Goal: Entertainment & Leisure: Consume media (video, audio)

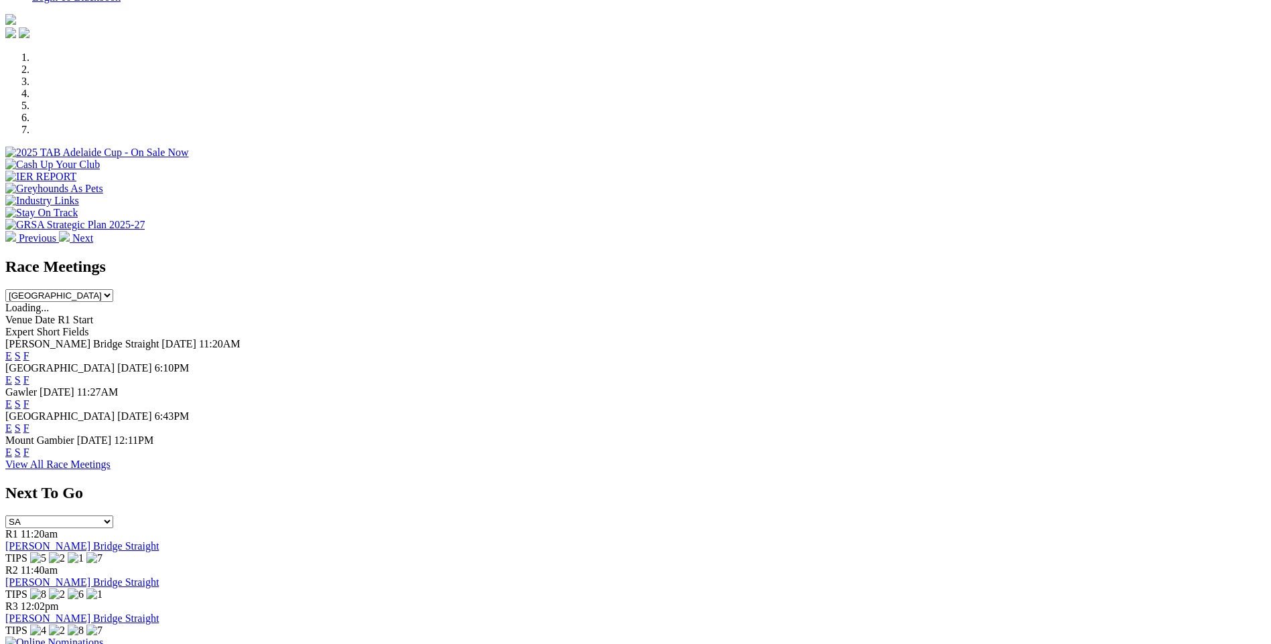
scroll to position [402, 0]
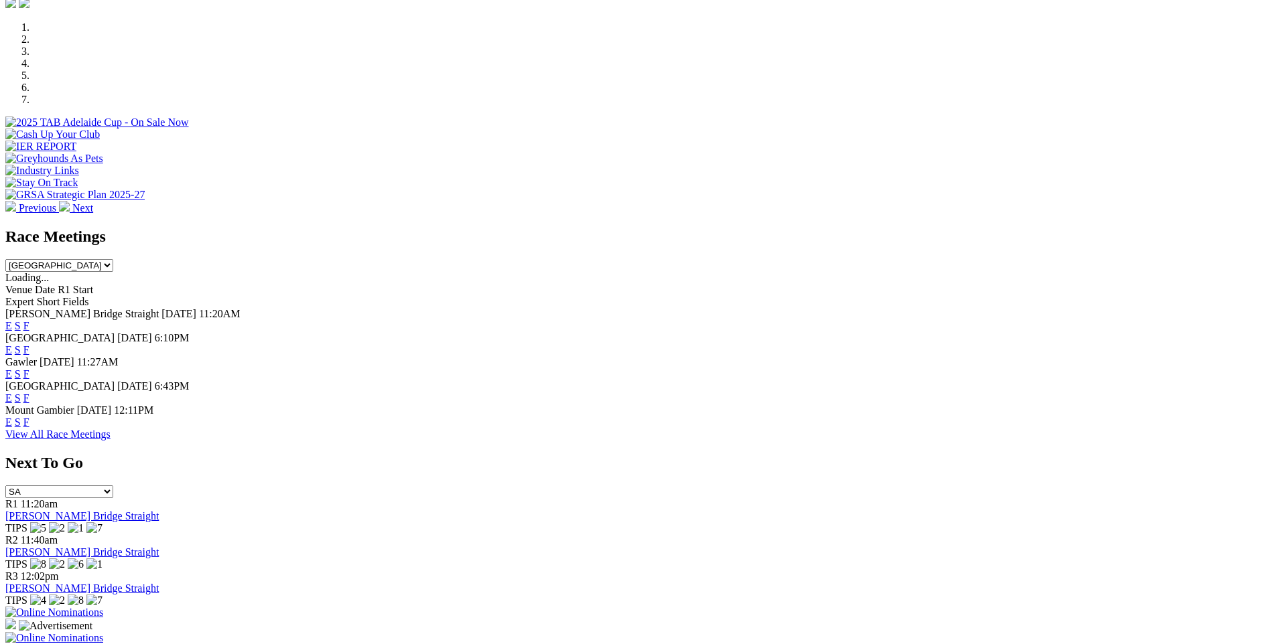
click at [111, 440] on link "View All Race Meetings" at bounding box center [57, 434] width 105 height 11
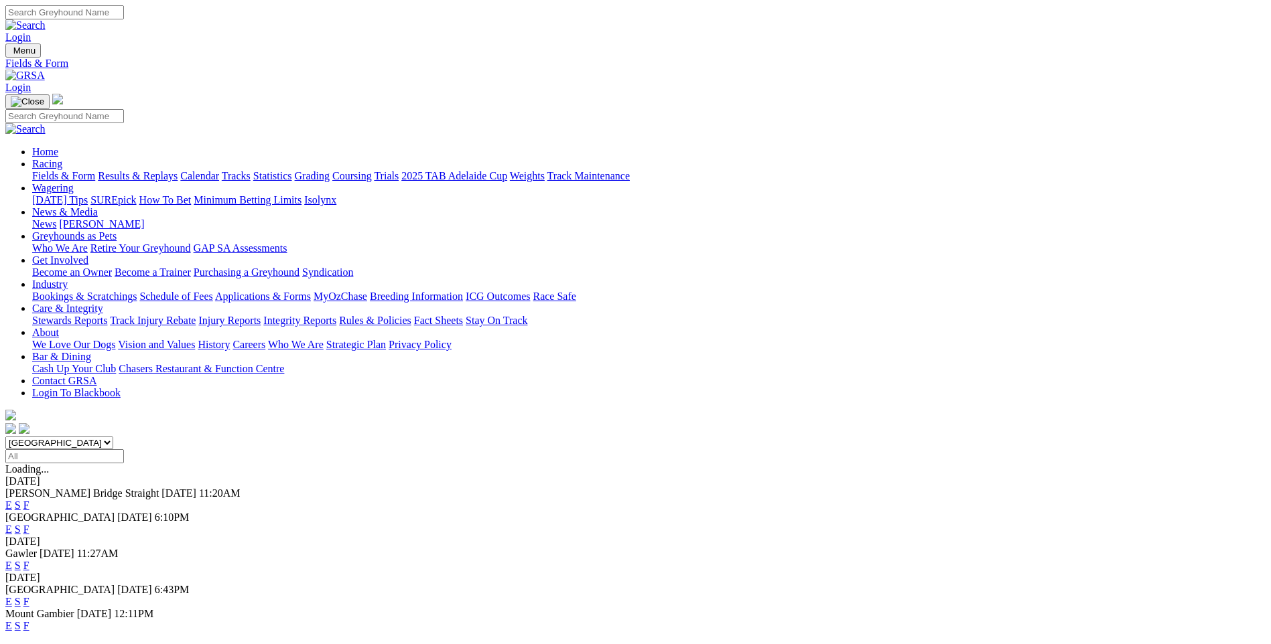
click at [124, 450] on input "Select date" at bounding box center [64, 457] width 119 height 14
type input "[DATE]"
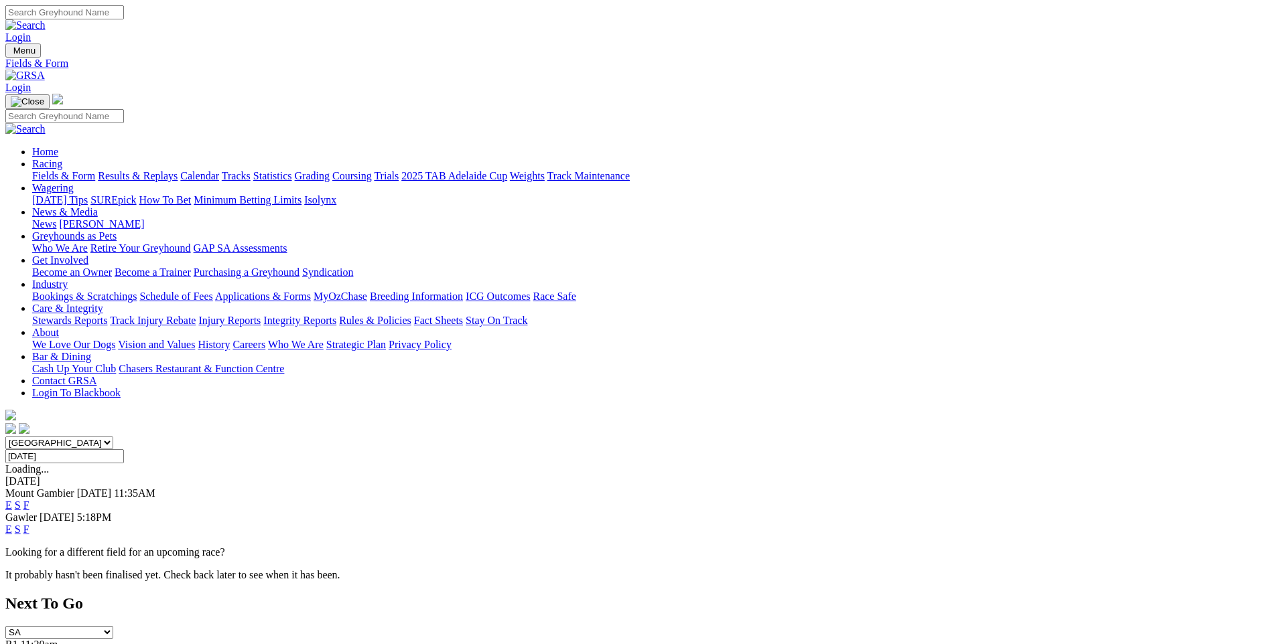
click at [113, 437] on select "South Australia New South Wales Northern Territory Queensland Tasmania Victoria…" at bounding box center [59, 443] width 108 height 13
select select "NSW"
click at [113, 437] on select "South Australia New South Wales Northern Territory Queensland Tasmania Victoria…" at bounding box center [59, 443] width 108 height 13
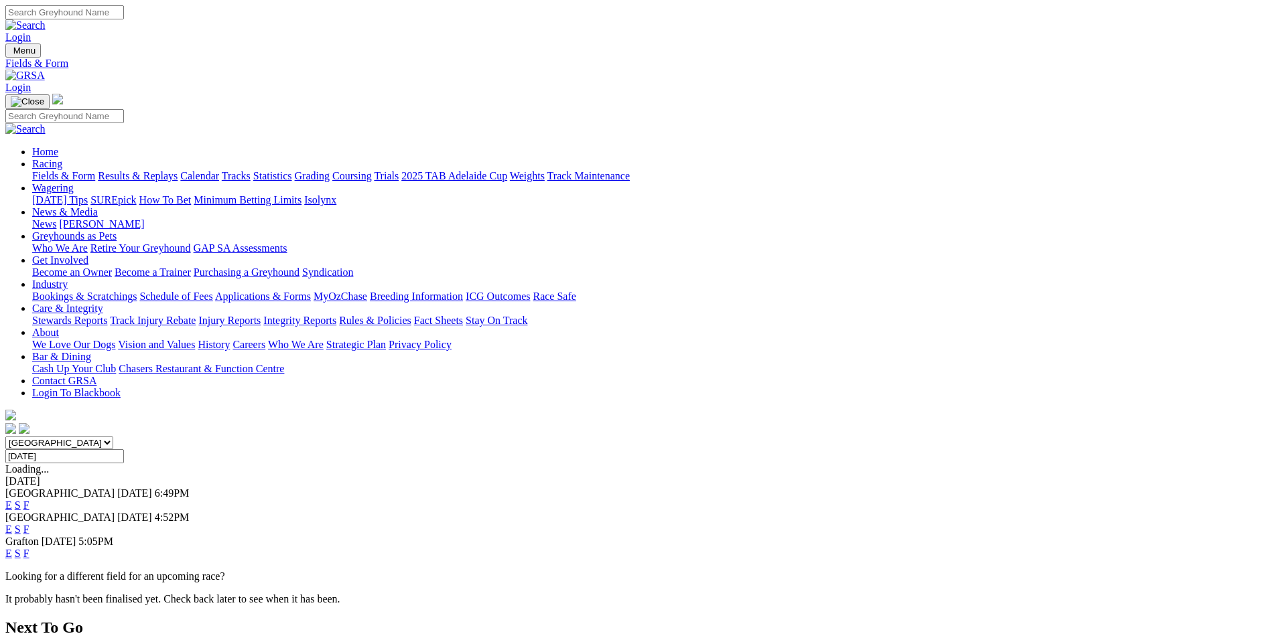
click at [12, 500] on link "E" at bounding box center [8, 505] width 7 height 11
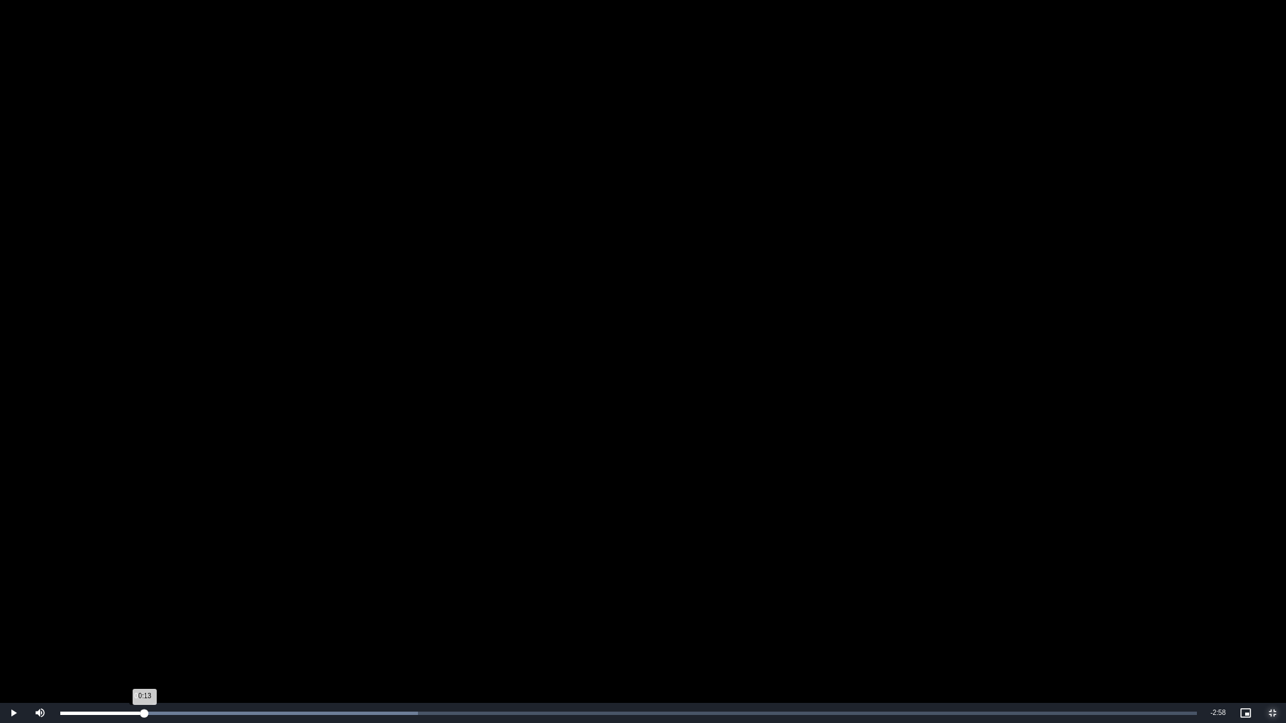
drag, startPoint x: 331, startPoint y: 713, endPoint x: 139, endPoint y: 713, distance: 191.6
click at [139, 644] on div "0:13" at bounding box center [102, 713] width 84 height 3
click at [1270, 644] on span "Video Player" at bounding box center [1272, 713] width 27 height 0
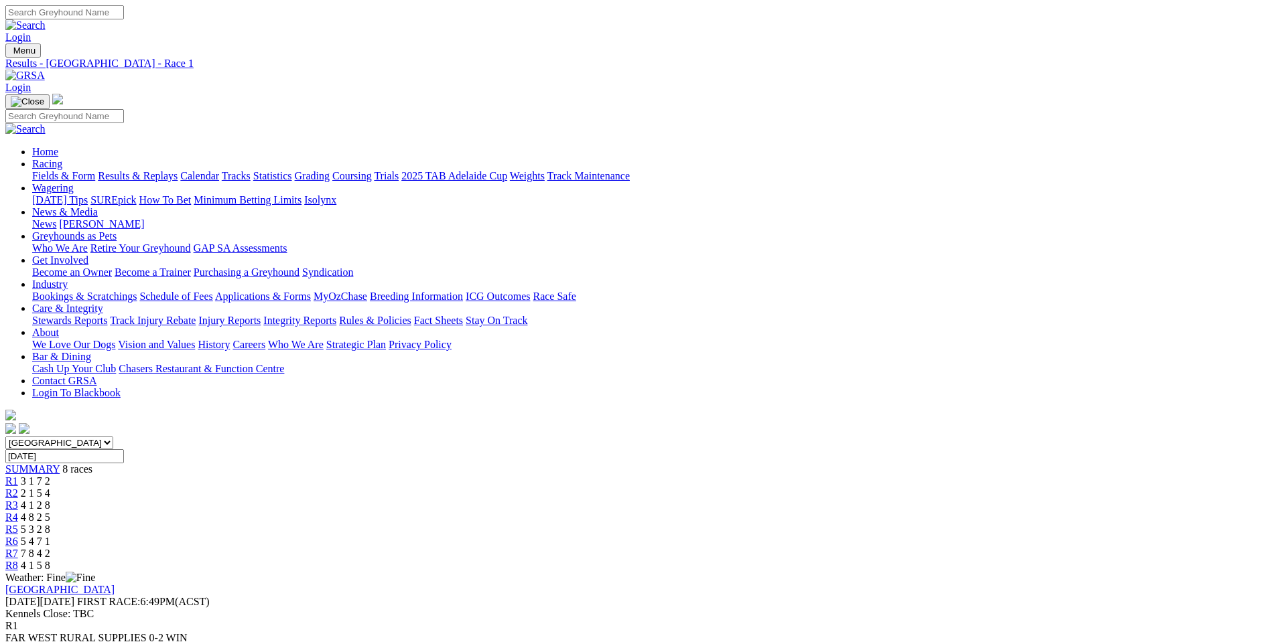
click at [18, 488] on span "R2" at bounding box center [11, 493] width 13 height 11
click at [378, 476] on div "R1 3 1 7 2" at bounding box center [635, 482] width 1260 height 12
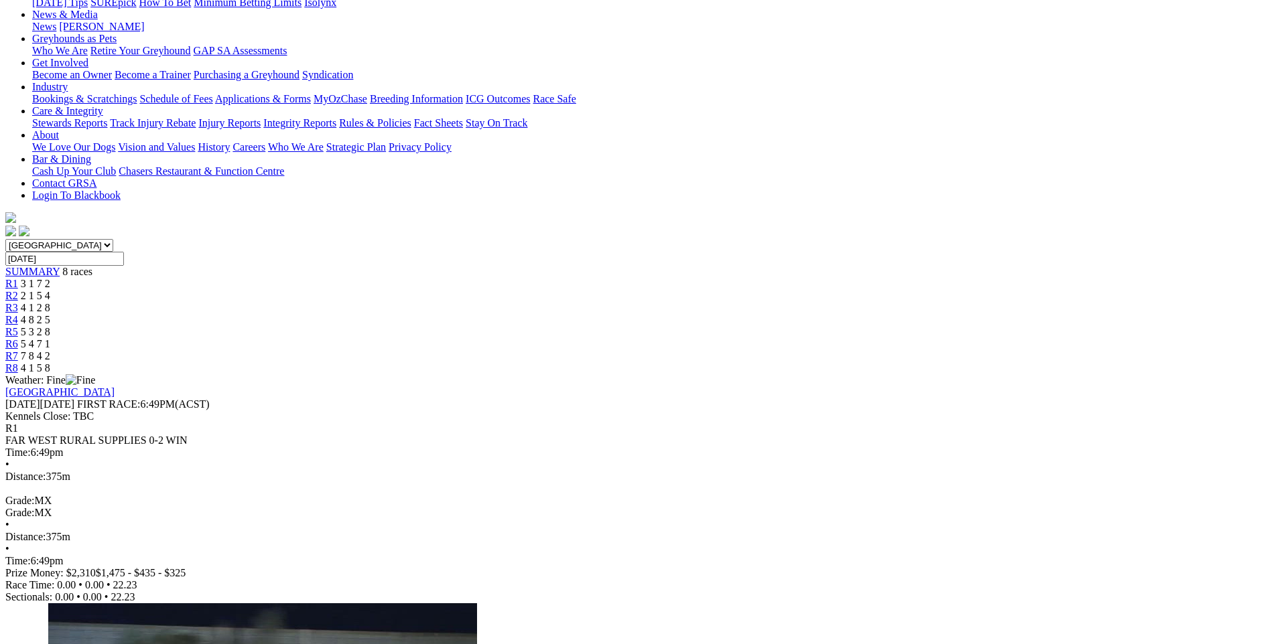
scroll to position [201, 0]
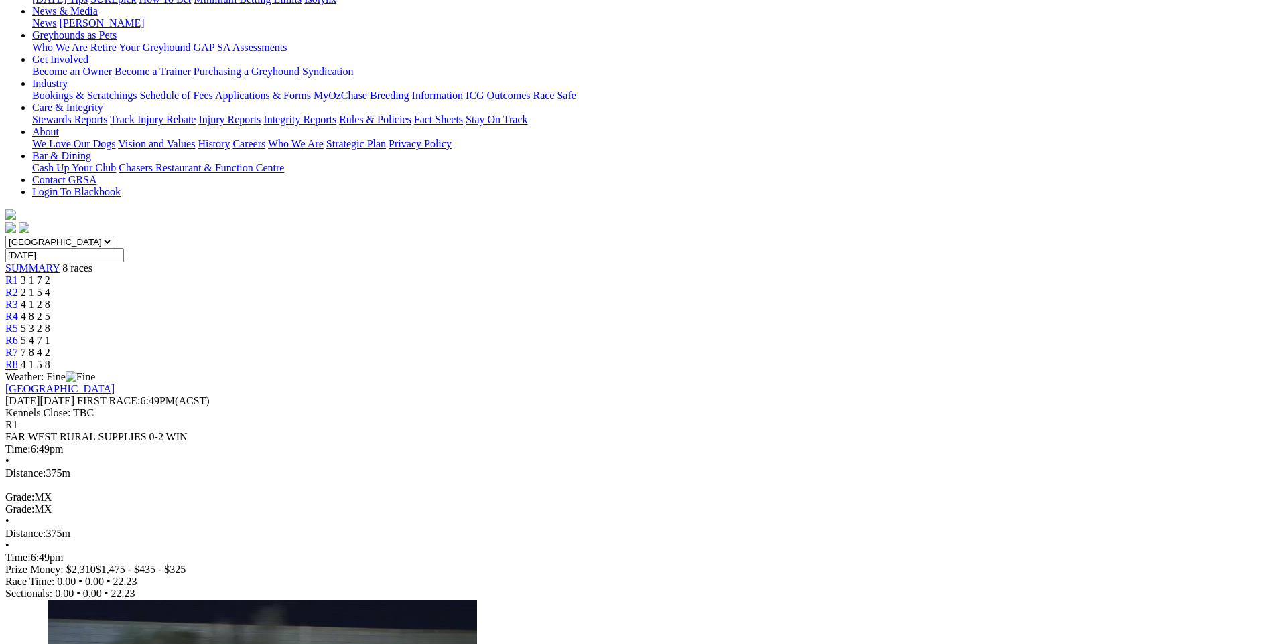
click at [465, 287] on div "R2 2 1 5 4" at bounding box center [635, 293] width 1260 height 12
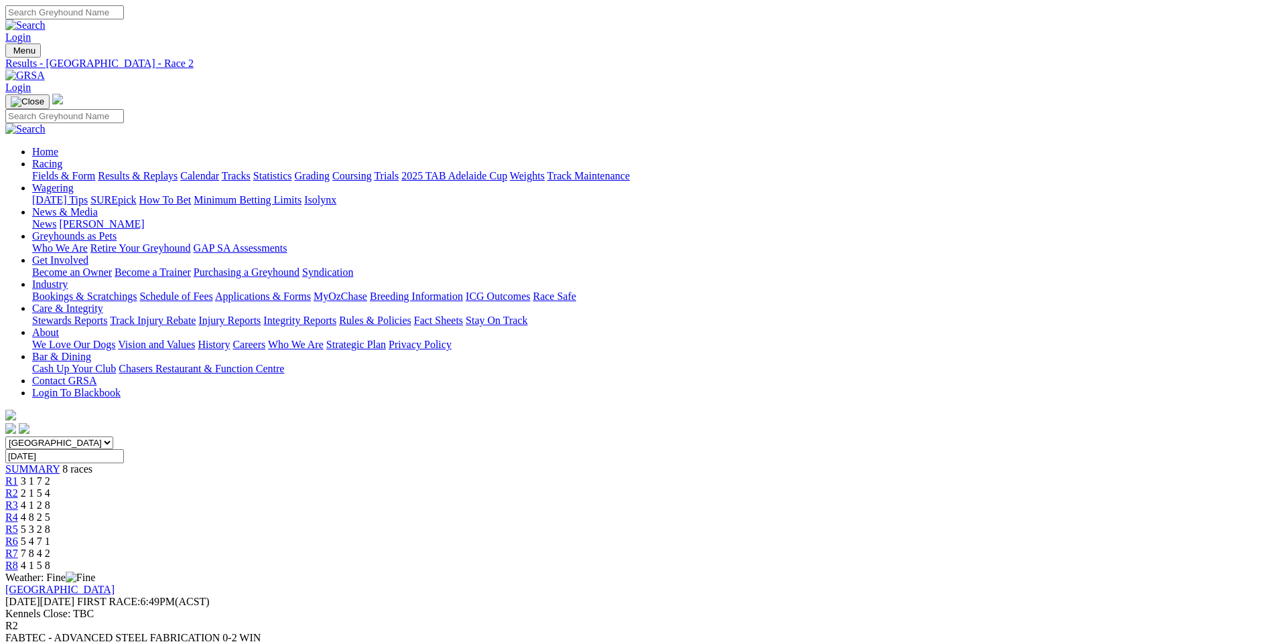
drag, startPoint x: 776, startPoint y: 263, endPoint x: 779, endPoint y: 312, distance: 49.0
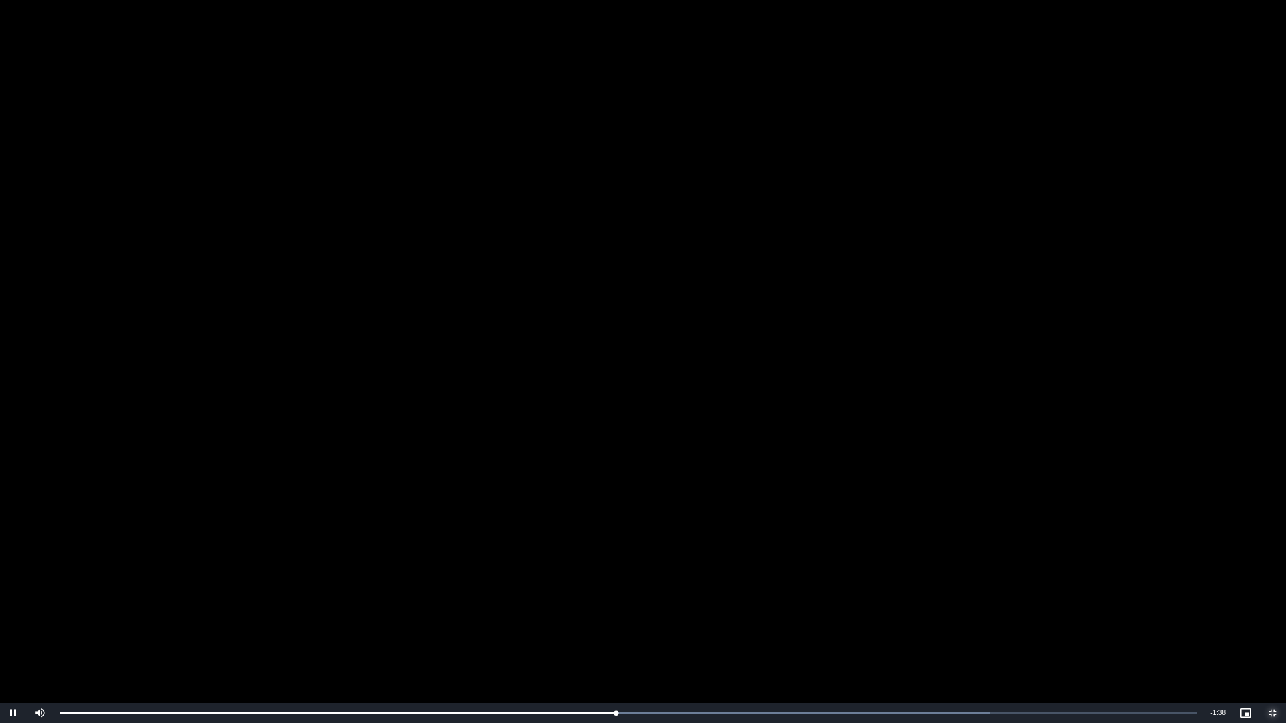
click at [1270, 644] on span "Video Player" at bounding box center [1272, 713] width 27 height 0
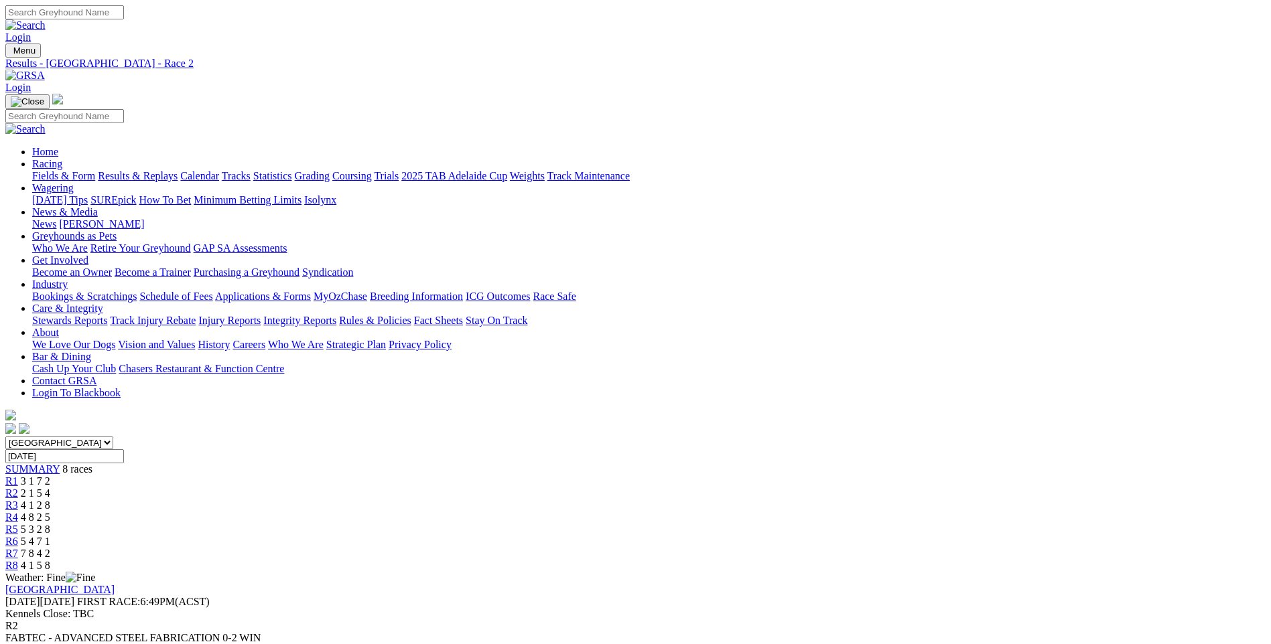
click at [18, 548] on span "R7" at bounding box center [11, 553] width 13 height 11
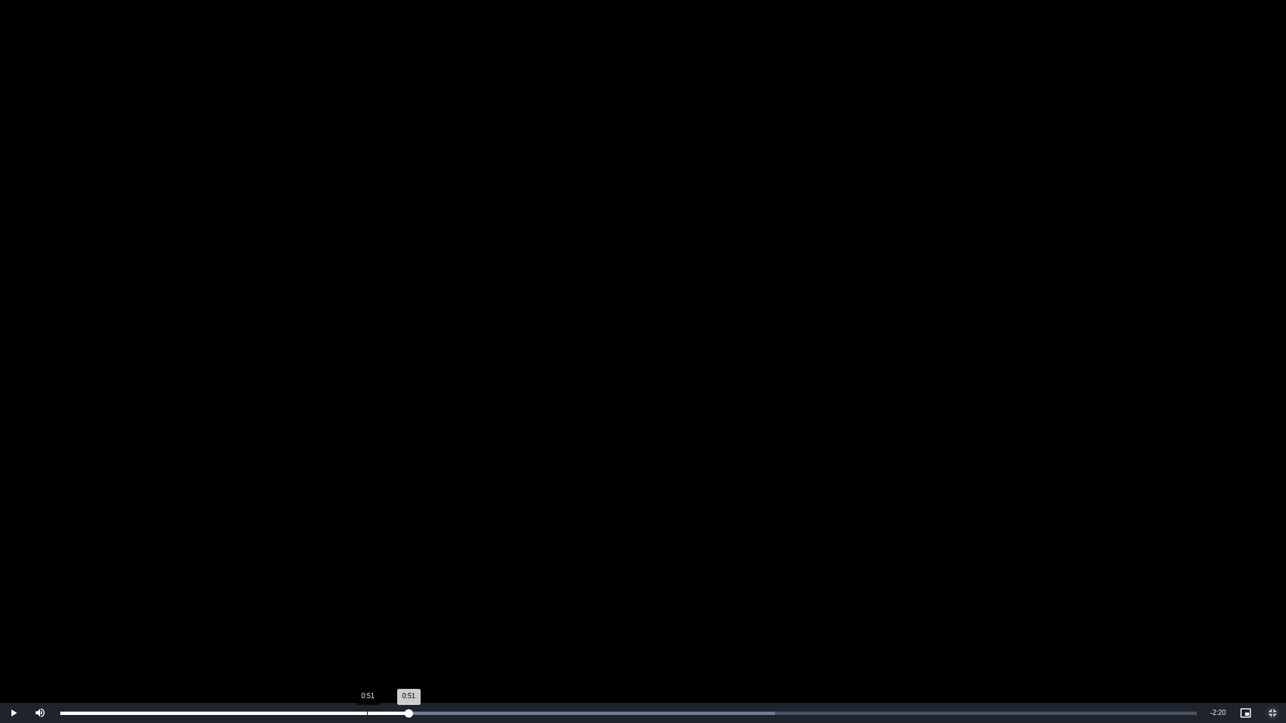
drag, startPoint x: 409, startPoint y: 712, endPoint x: 367, endPoint y: 714, distance: 41.6
click at [367, 644] on div "Loaded : 62.89% 0:51 0:51" at bounding box center [628, 713] width 1137 height 3
drag, startPoint x: 691, startPoint y: 711, endPoint x: 96, endPoint y: 714, distance: 594.9
click at [96, 644] on div "Loaded : 0.00% 0:06 1:27" at bounding box center [628, 713] width 1137 height 3
click at [1270, 644] on span "Video Player" at bounding box center [1272, 713] width 27 height 0
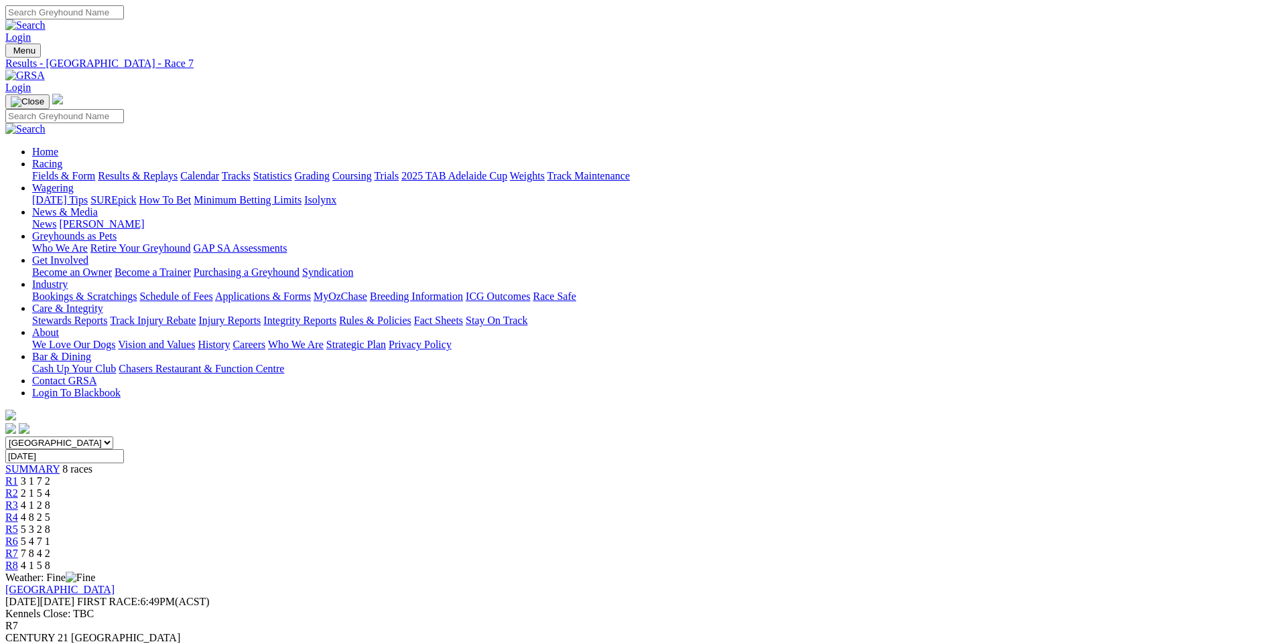
click at [18, 560] on span "R8" at bounding box center [11, 565] width 13 height 11
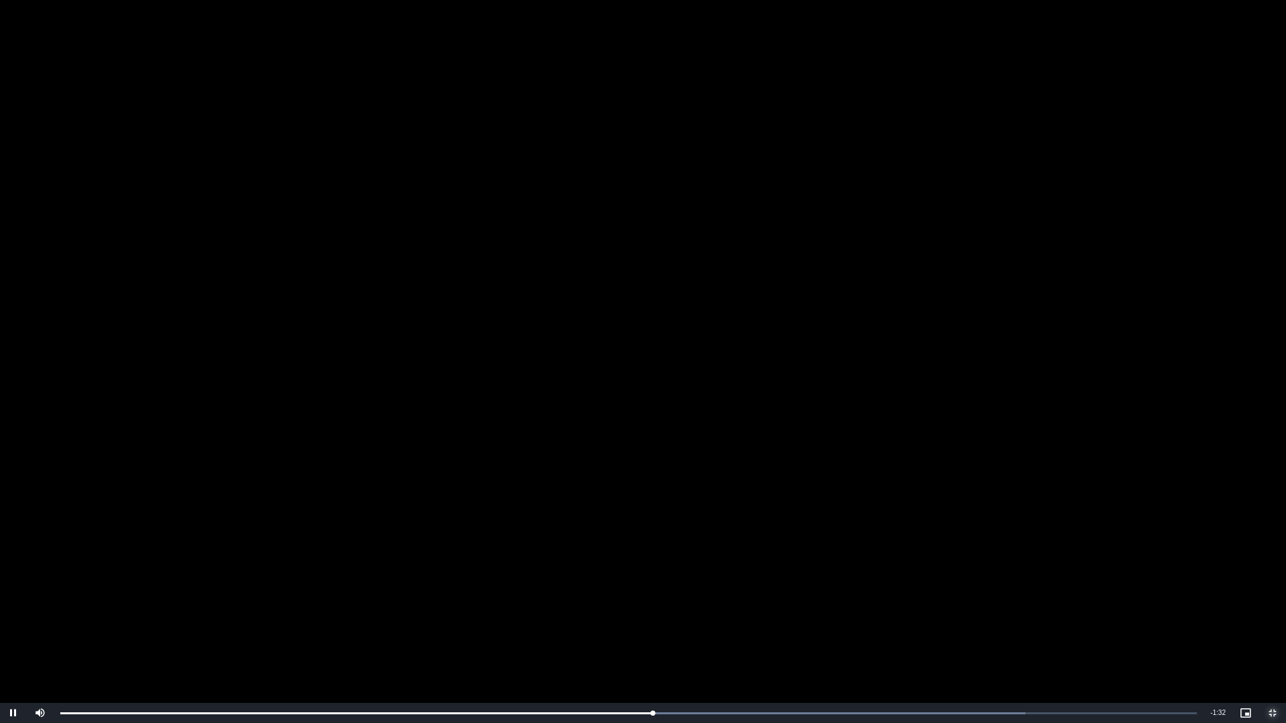
click at [1270, 644] on span "Video Player" at bounding box center [1272, 713] width 27 height 0
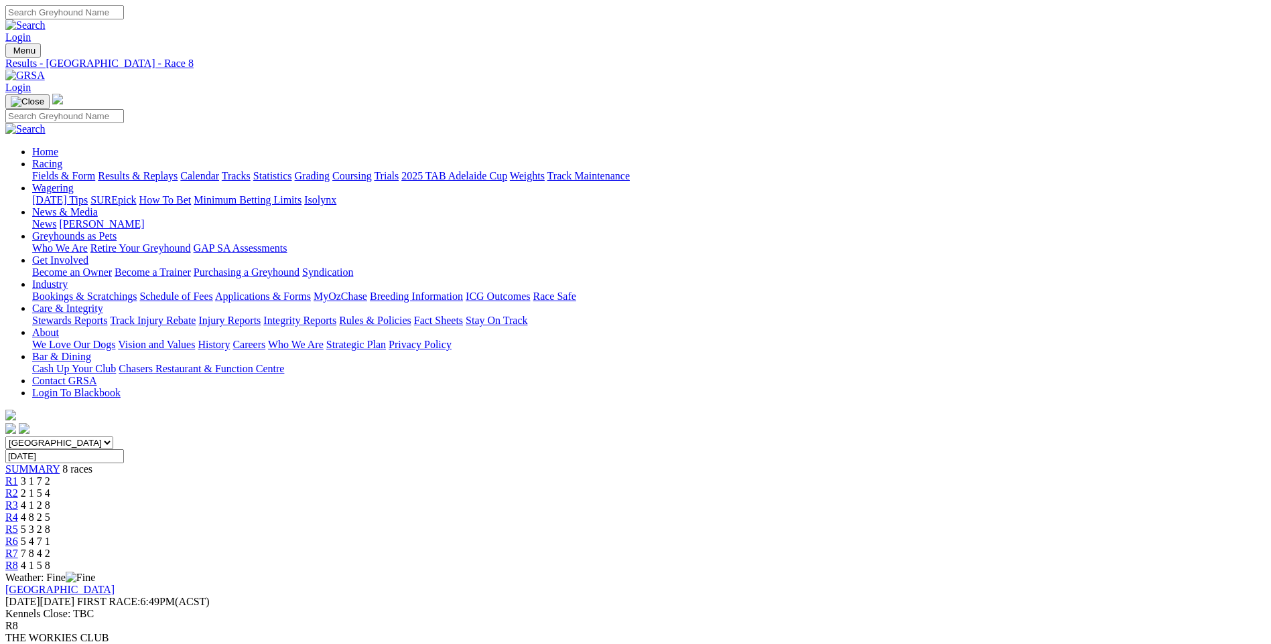
click at [18, 548] on span "R7" at bounding box center [11, 553] width 13 height 11
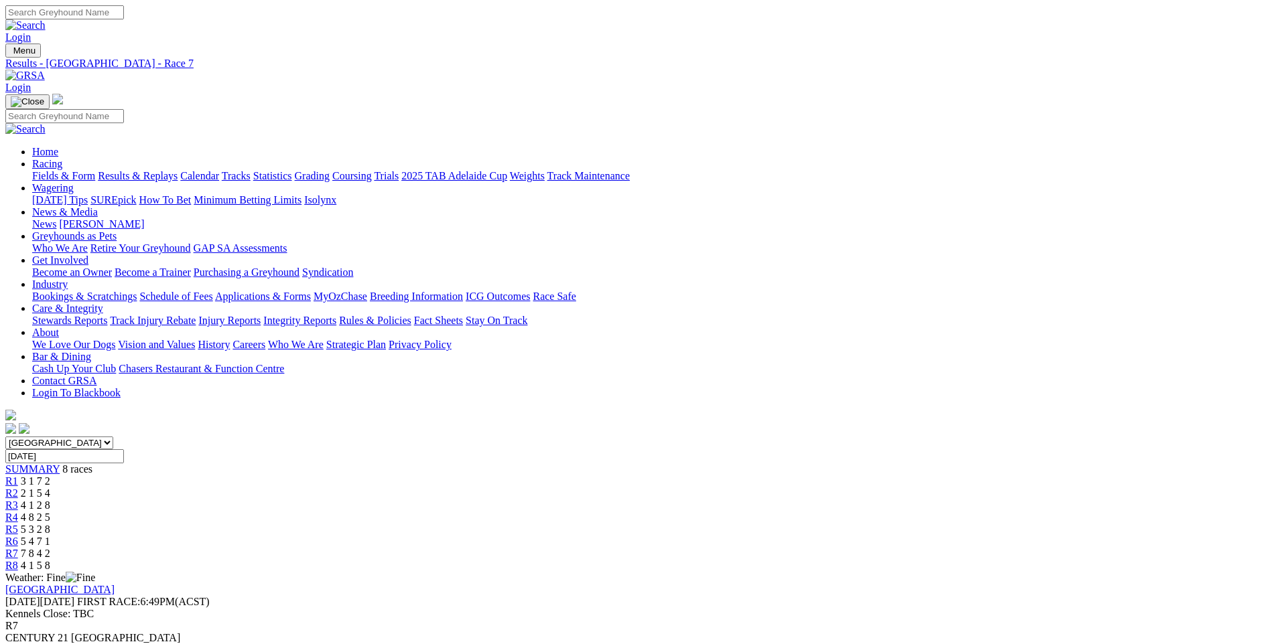
drag, startPoint x: 775, startPoint y: 263, endPoint x: 778, endPoint y: 312, distance: 49.6
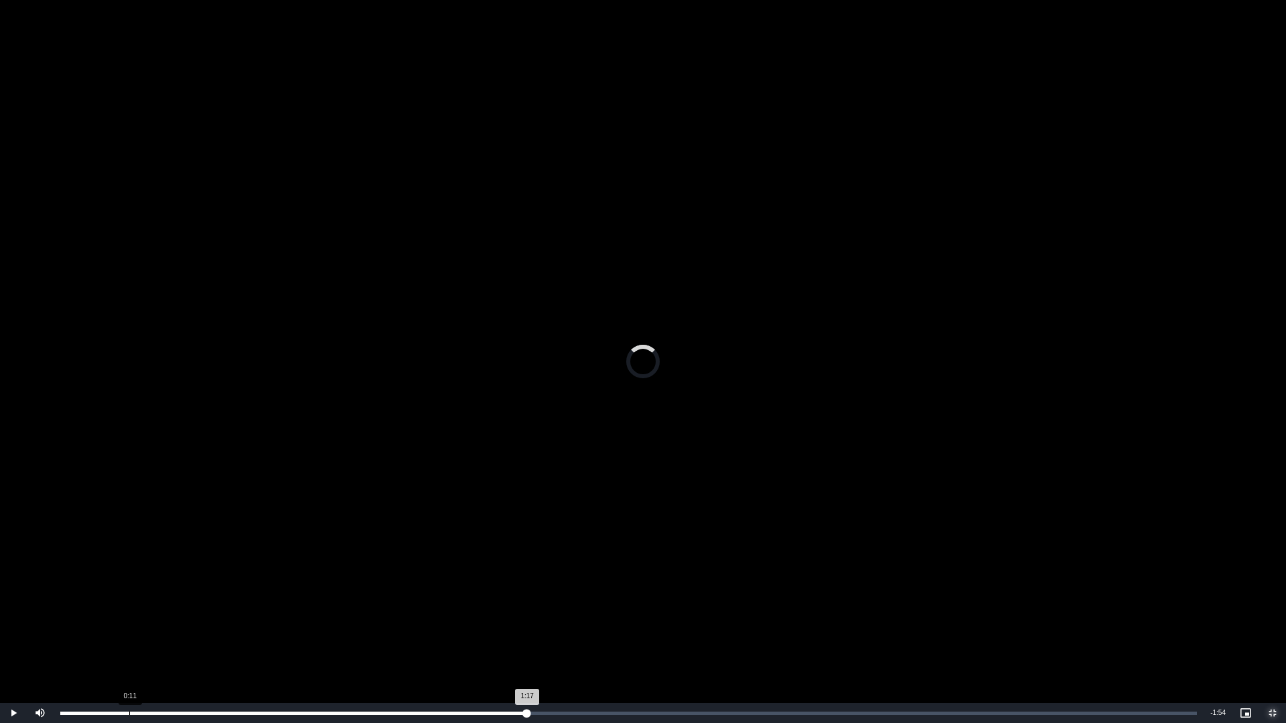
drag, startPoint x: 525, startPoint y: 716, endPoint x: 129, endPoint y: 713, distance: 395.9
click at [129, 644] on div "1:17" at bounding box center [293, 713] width 467 height 3
drag, startPoint x: 154, startPoint y: 713, endPoint x: 187, endPoint y: 718, distance: 33.2
click at [186, 644] on div "0:21" at bounding box center [123, 713] width 126 height 3
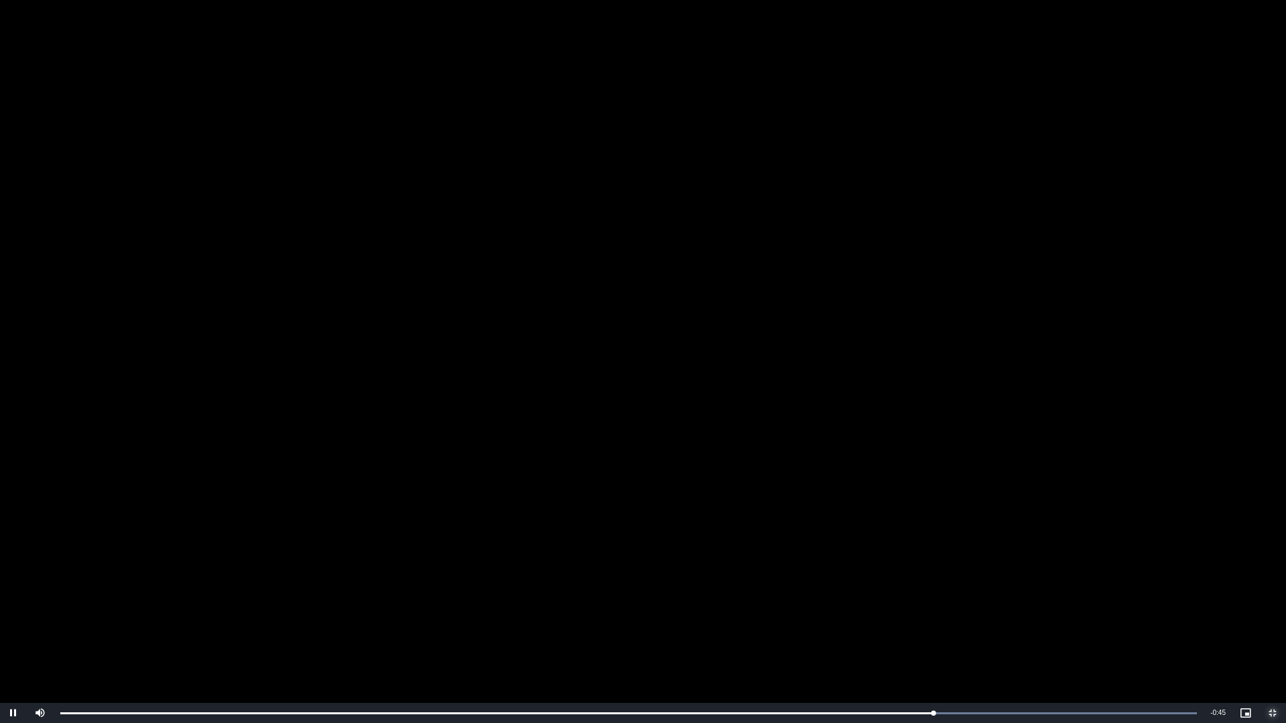
click at [1270, 644] on span "Video Player" at bounding box center [1272, 713] width 27 height 0
